Goal: Understand process/instructions

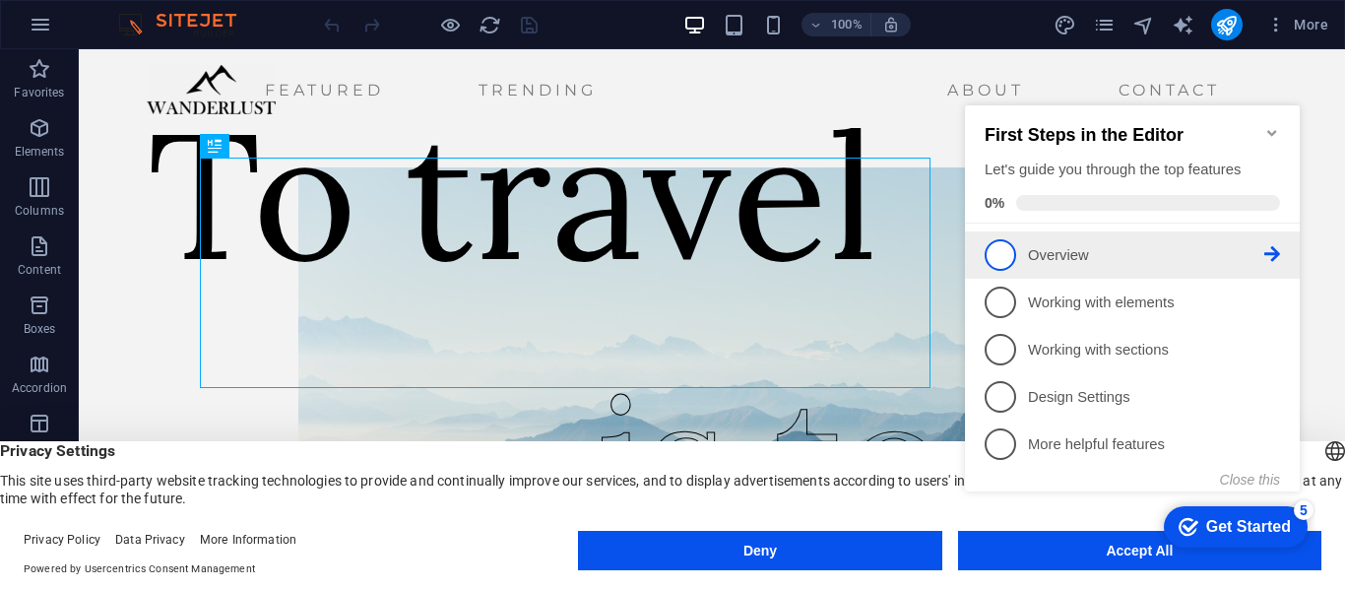
click at [1260, 245] on p "Overview - incomplete" at bounding box center [1146, 255] width 236 height 21
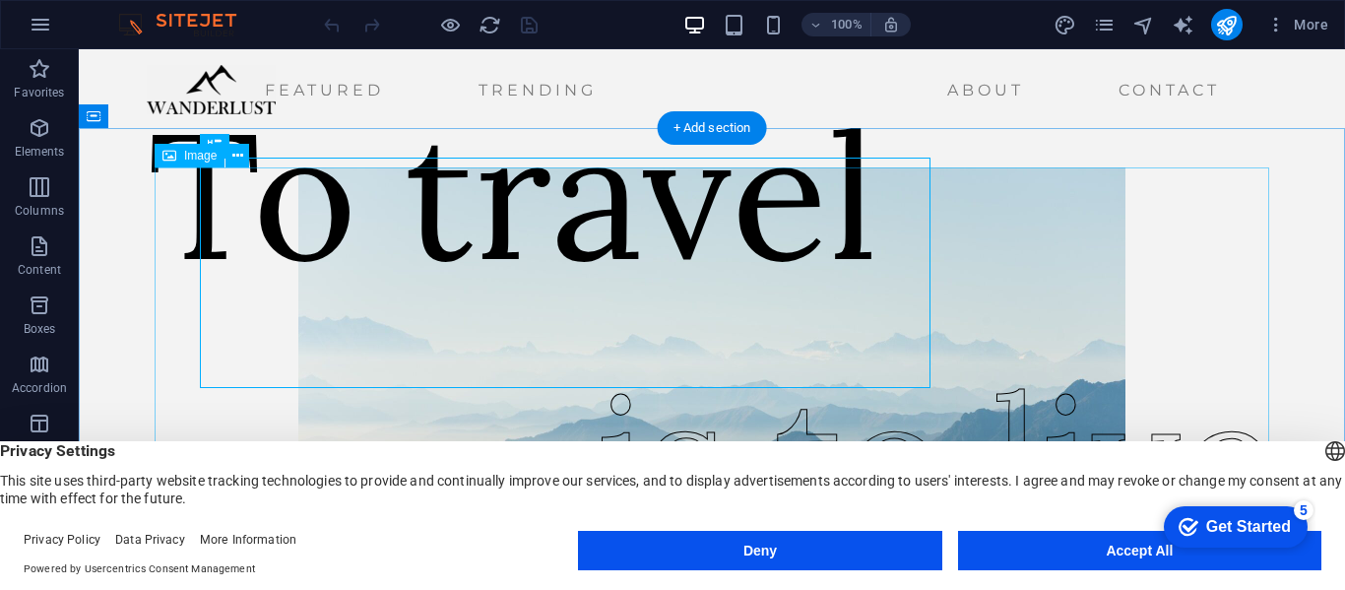
click at [1187, 322] on figure at bounding box center [712, 403] width 1115 height 473
click at [1322, 329] on div "To travel is to live" at bounding box center [712, 443] width 1266 height 630
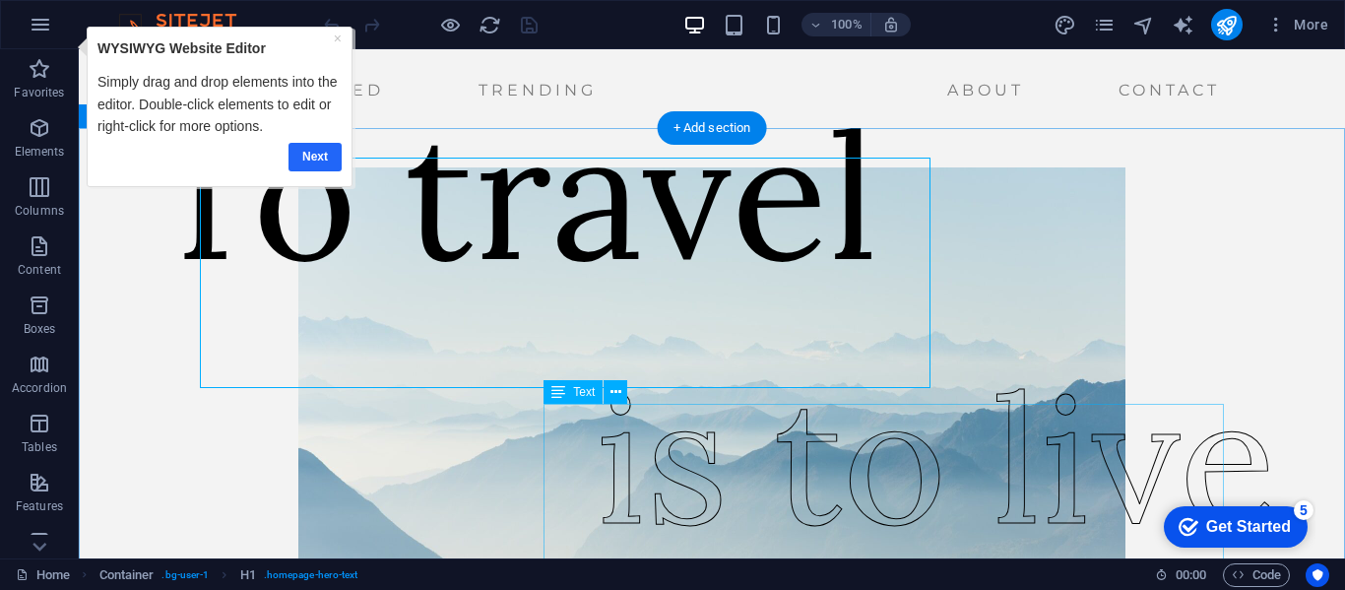
click at [314, 158] on link "Next" at bounding box center [314, 157] width 53 height 29
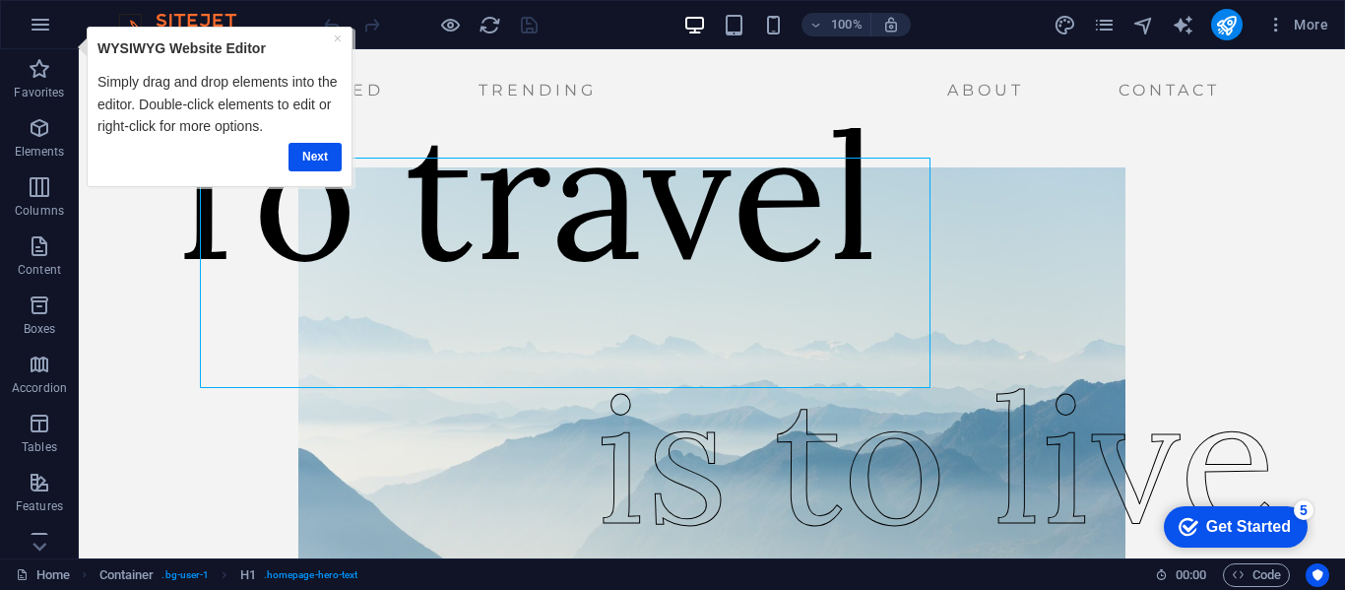
click at [1343, 375] on div "To travel is to live" at bounding box center [712, 443] width 1266 height 630
click at [1317, 365] on div "To travel is to live" at bounding box center [712, 443] width 1266 height 630
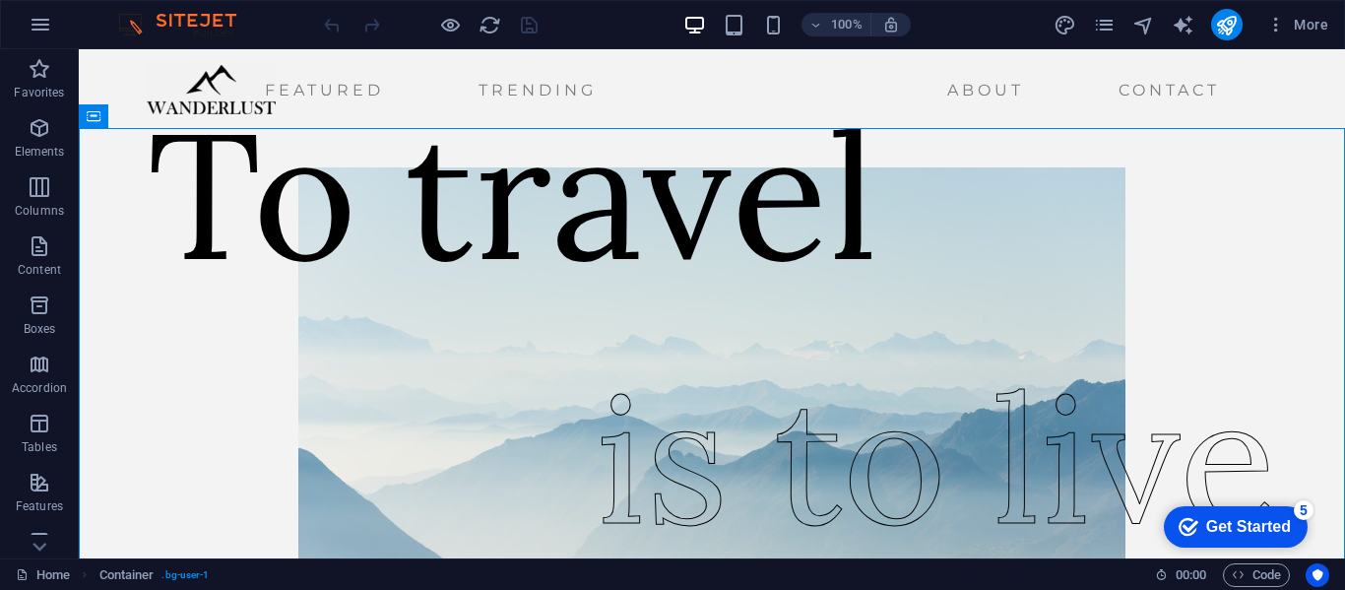
click at [1185, 258] on link "Next" at bounding box center [1181, 259] width 53 height 29
